Goal: Information Seeking & Learning: Learn about a topic

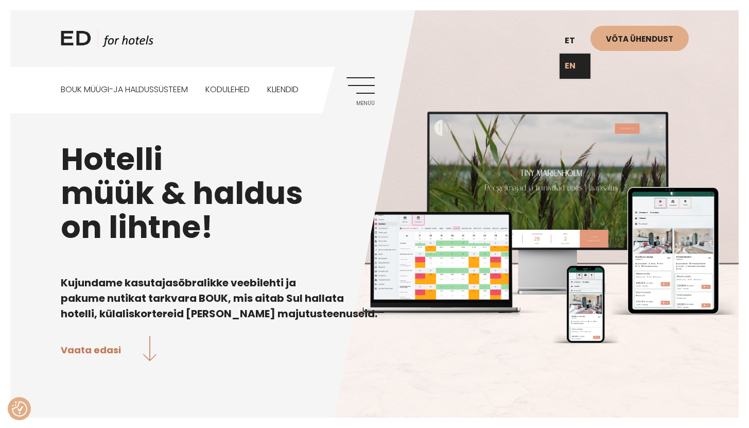
click at [575, 67] on link "EN" at bounding box center [574, 66] width 31 height 25
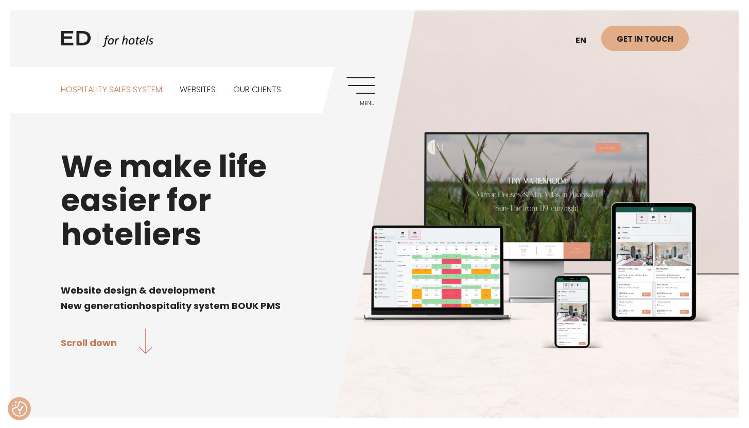
click at [104, 90] on link "Hospitality sales system" at bounding box center [111, 90] width 101 height 46
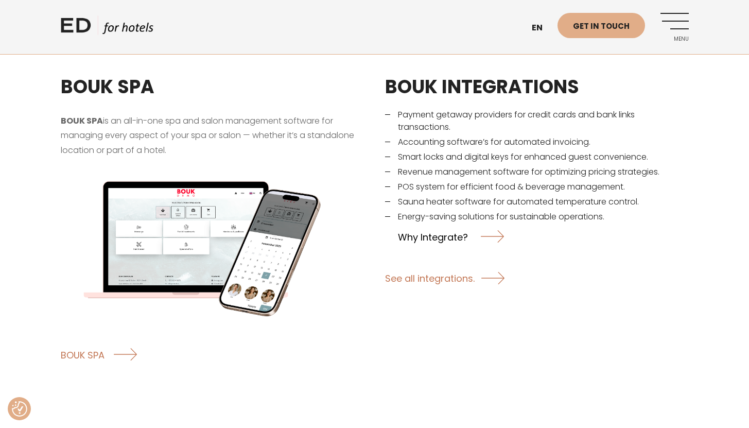
scroll to position [1573, 0]
